Goal: Check status: Check status

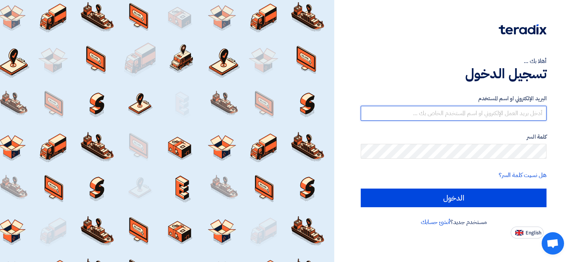
click at [386, 111] on input "text" at bounding box center [454, 113] width 186 height 15
click at [432, 116] on input "text" at bounding box center [454, 113] width 186 height 15
paste input "mirghani@nabatat.com.sa"
type input "mirghani@nabatat.com.sa"
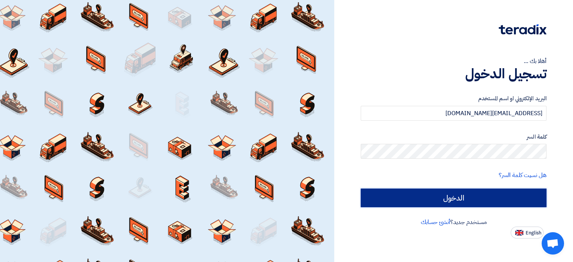
click at [464, 192] on input "الدخول" at bounding box center [454, 198] width 186 height 19
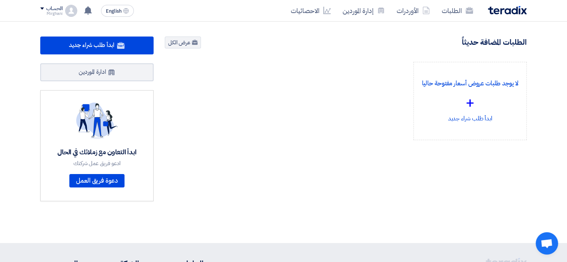
drag, startPoint x: 452, startPoint y: 32, endPoint x: 456, endPoint y: 34, distance: 4.4
click at [456, 34] on section "2589 طلبات متبقية 6 مزادات متبقية ابدأ طلب شراء جديد" at bounding box center [283, 127] width 567 height 210
click at [466, 38] on section "2589 طلبات متبقية 6 مزادات متبقية ابدأ طلب شراء جديد" at bounding box center [283, 127] width 567 height 210
click at [445, 11] on link "الطلبات" at bounding box center [457, 11] width 43 height 18
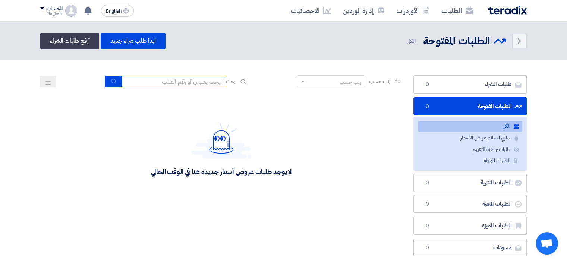
click at [167, 79] on input at bounding box center [174, 81] width 104 height 11
type input "911"
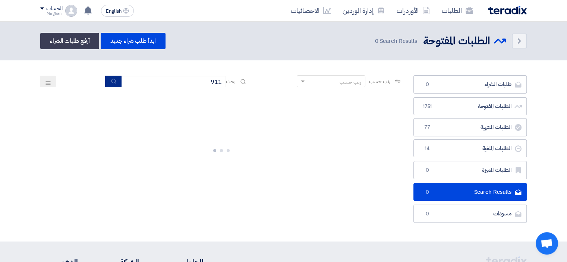
click at [115, 76] on button "submit" at bounding box center [113, 82] width 16 height 12
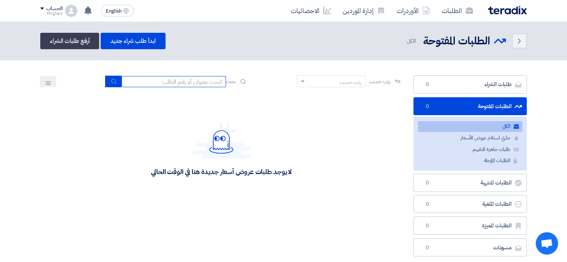
click at [178, 84] on input at bounding box center [174, 81] width 104 height 11
type input "911"
click at [116, 82] on button "submit" at bounding box center [113, 82] width 16 height 12
click at [116, 81] on button "submit" at bounding box center [113, 82] width 16 height 12
